Goal: Task Accomplishment & Management: Manage account settings

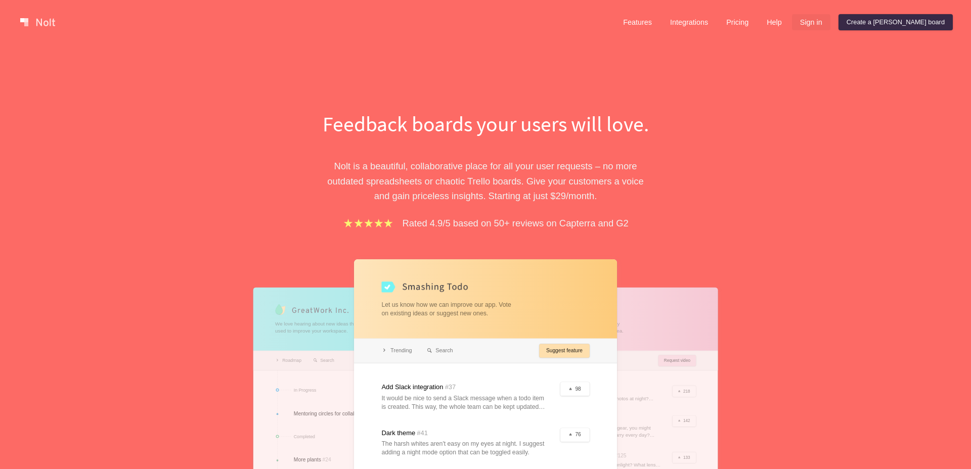
click at [831, 26] on link "Sign in" at bounding box center [811, 22] width 38 height 16
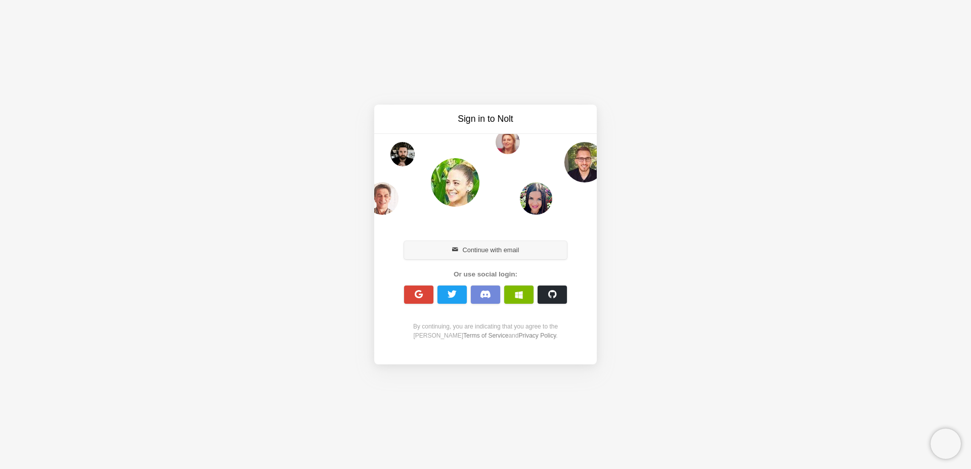
click at [492, 252] on button "Continue with email" at bounding box center [485, 250] width 163 height 18
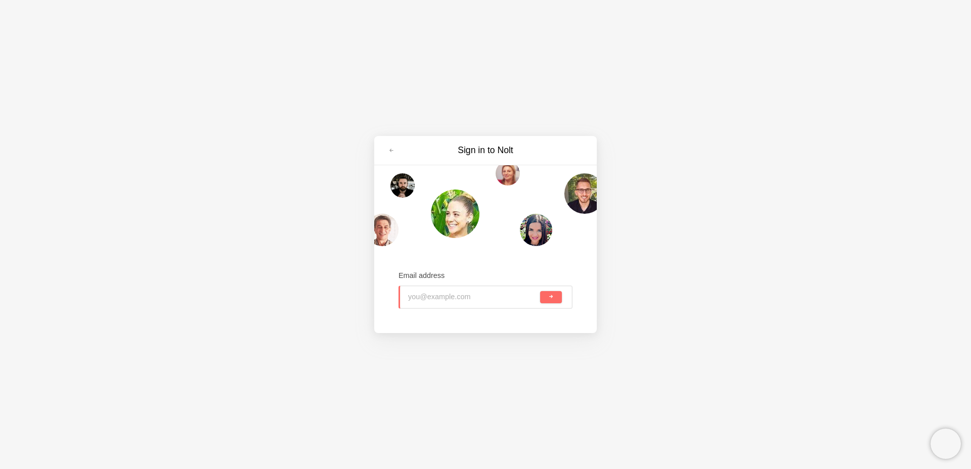
click at [471, 302] on input "email" at bounding box center [473, 297] width 130 height 22
type input "[EMAIL_ADDRESS][DOMAIN_NAME]"
click at [555, 297] on button "submit" at bounding box center [551, 297] width 22 height 12
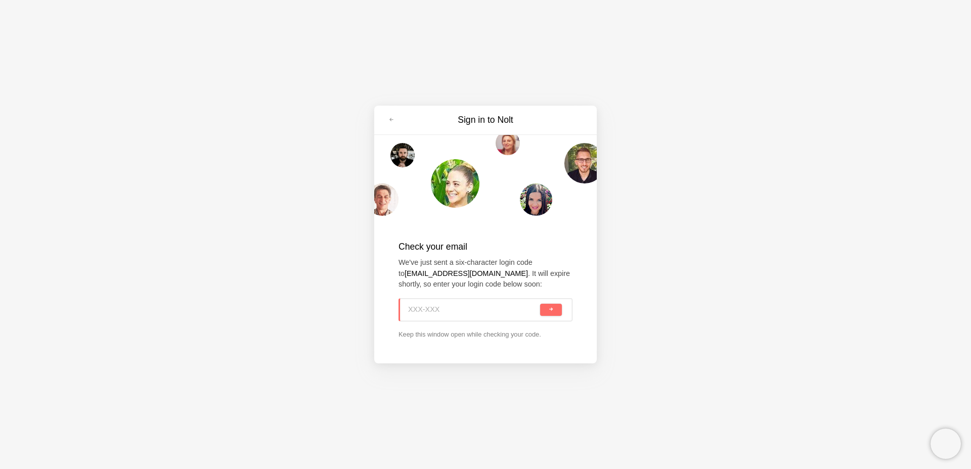
paste input "875-ALH"
type input "875-ALH"
click at [540, 313] on div "875-ALH" at bounding box center [486, 309] width 174 height 23
click at [551, 307] on span "submit" at bounding box center [551, 310] width 6 height 6
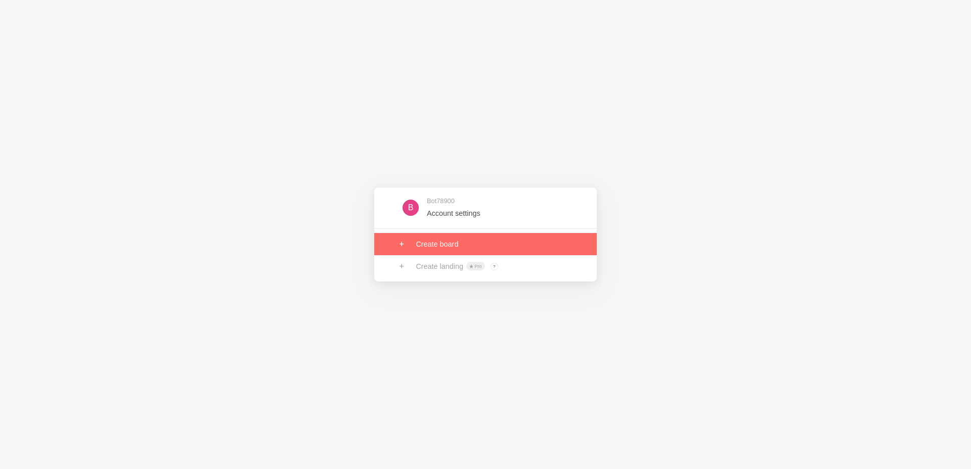
click at [448, 214] on link at bounding box center [485, 208] width 223 height 33
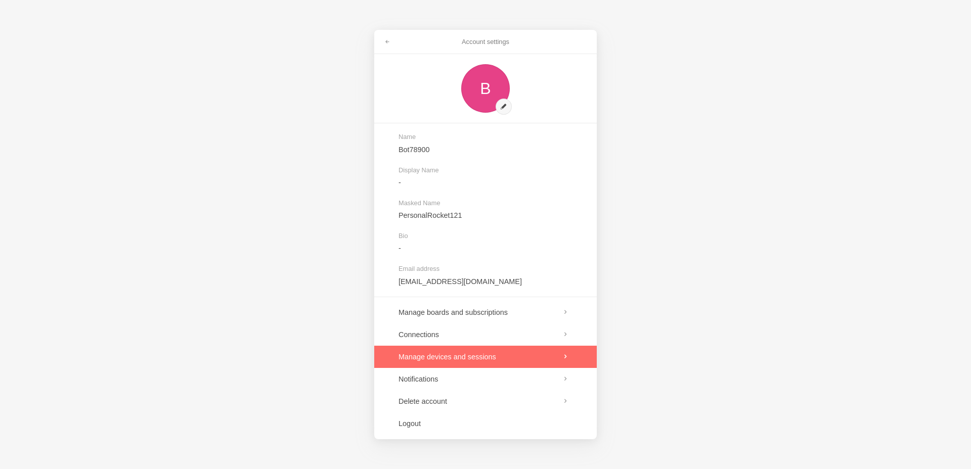
click at [498, 352] on link at bounding box center [485, 357] width 223 height 22
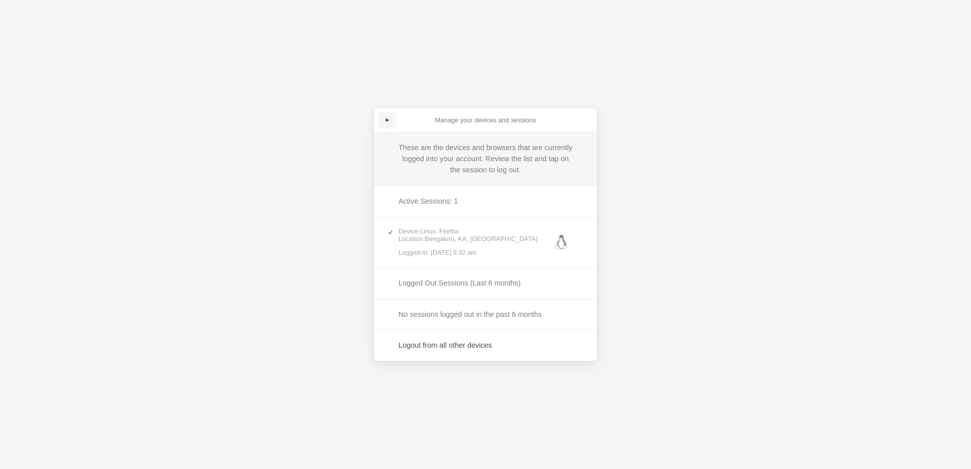
click at [382, 122] on link at bounding box center [387, 120] width 18 height 16
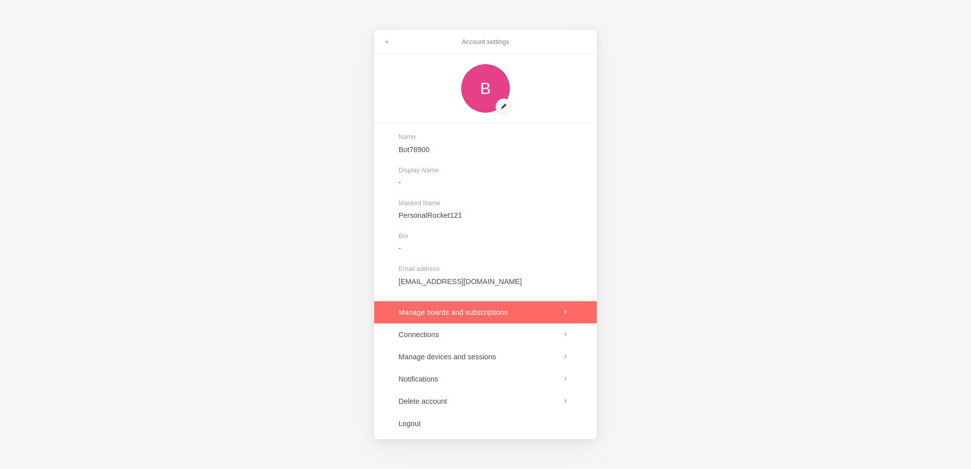
click at [440, 318] on link at bounding box center [485, 312] width 223 height 22
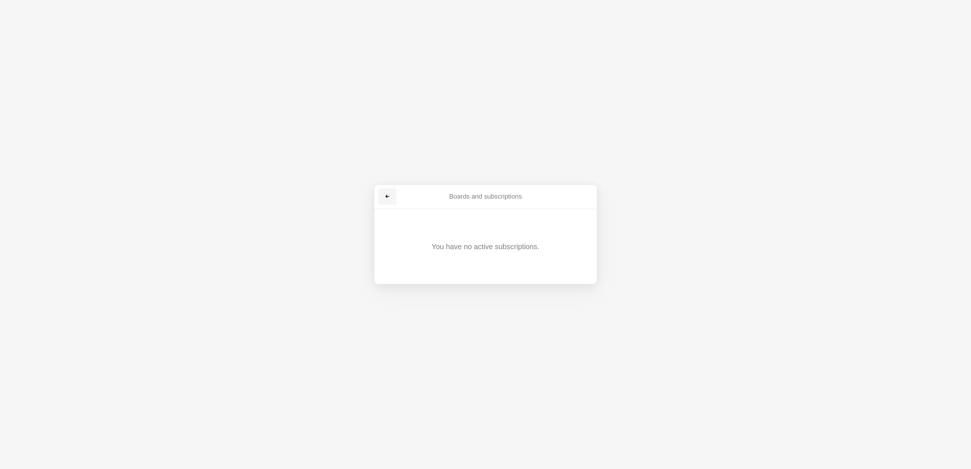
click at [388, 193] on link at bounding box center [387, 197] width 18 height 16
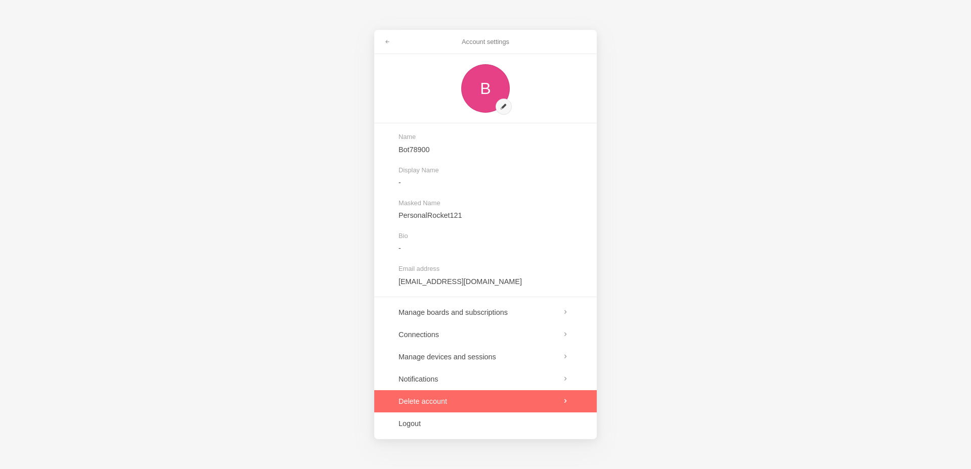
click at [439, 399] on link at bounding box center [485, 402] width 223 height 22
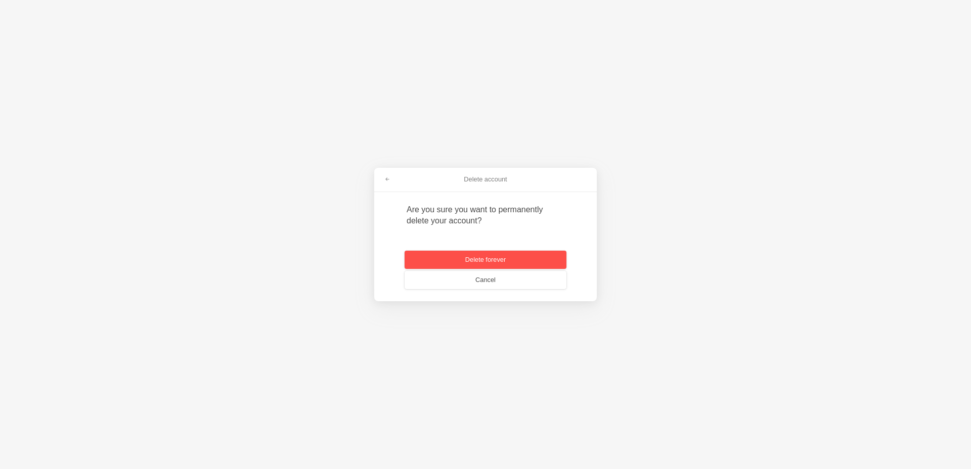
click at [463, 258] on button "Delete forever" at bounding box center [486, 260] width 162 height 18
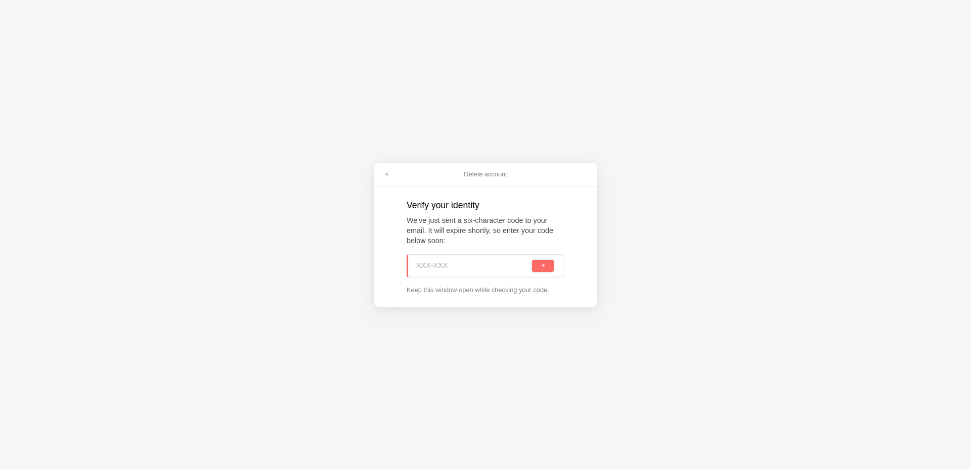
paste input "YWP-LM3"
type input "YWP-LM3"
click at [540, 267] on button "submit" at bounding box center [543, 266] width 22 height 12
